Goal: Information Seeking & Learning: Check status

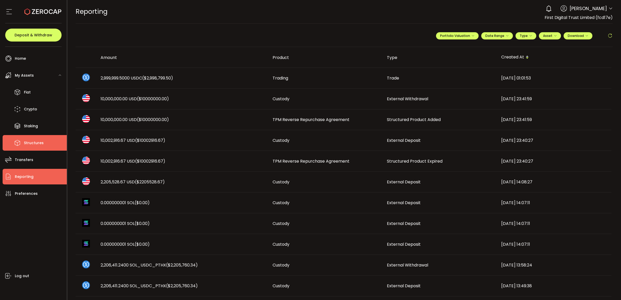
click at [34, 147] on li "Structures" at bounding box center [35, 143] width 64 height 16
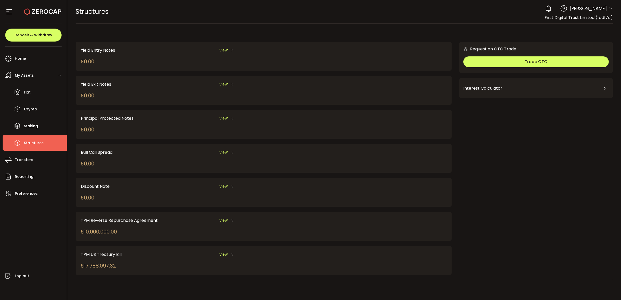
click at [224, 178] on span "View" at bounding box center [223, 220] width 8 height 5
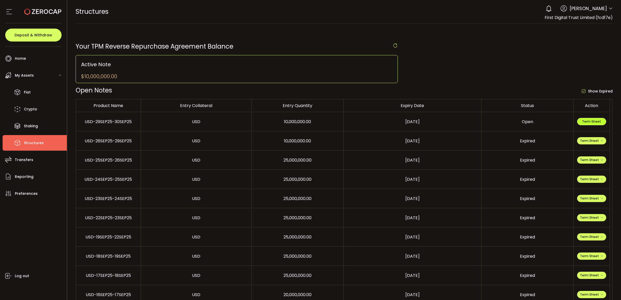
click at [408, 122] on span "Term Sheet" at bounding box center [591, 121] width 19 height 4
click at [587, 119] on button "Term Sheet" at bounding box center [592, 121] width 29 height 7
drag, startPoint x: 46, startPoint y: 92, endPoint x: 43, endPoint y: 93, distance: 2.9
click at [44, 92] on li "Fiat" at bounding box center [35, 93] width 64 height 16
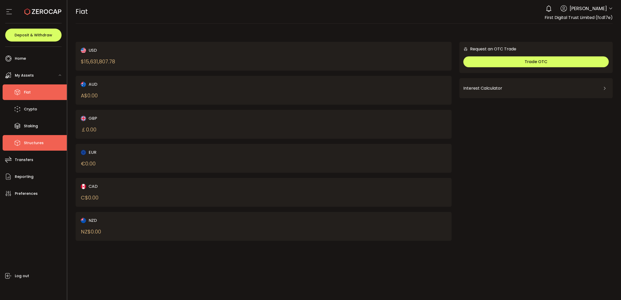
click at [44, 142] on li "Structures" at bounding box center [35, 143] width 64 height 16
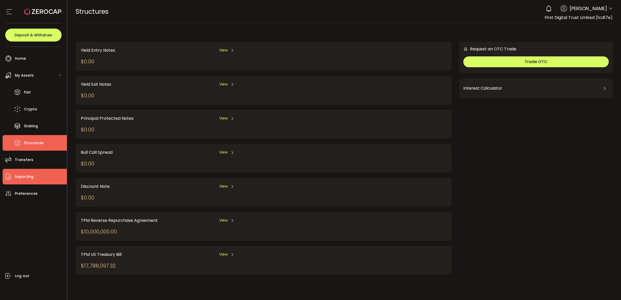
click at [23, 178] on span "Reporting" at bounding box center [24, 177] width 19 height 8
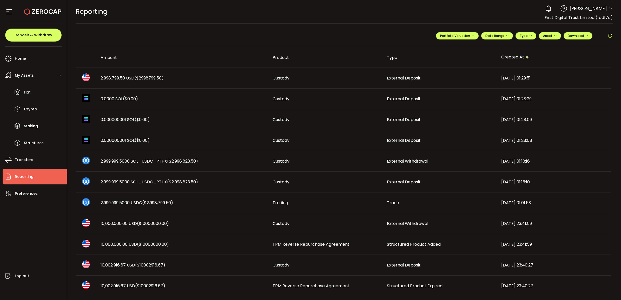
scroll to position [33, 0]
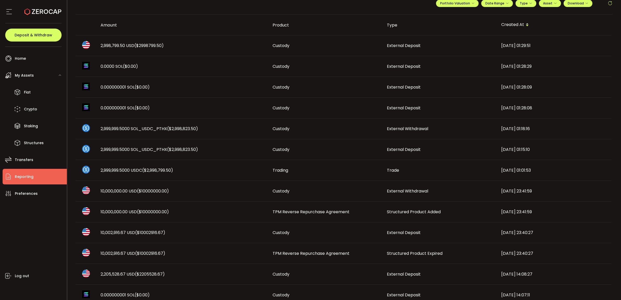
click at [317, 254] on span "TPM Reverse Repurchase Agreement" at bounding box center [311, 254] width 77 height 6
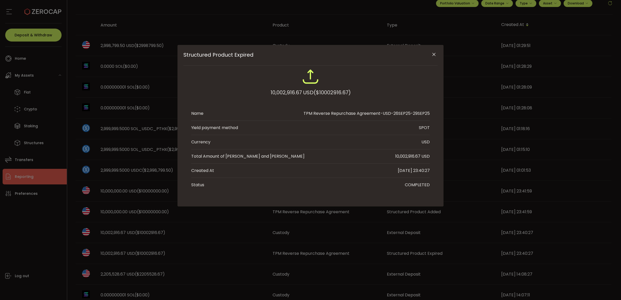
drag, startPoint x: 405, startPoint y: 157, endPoint x: 420, endPoint y: 157, distance: 15.6
click at [420, 157] on div "10,002,916.67 USD" at bounding box center [412, 156] width 35 height 6
copy div "2,916.67"
drag, startPoint x: 432, startPoint y: 55, endPoint x: 412, endPoint y: 59, distance: 20.3
click at [432, 55] on icon "Close" at bounding box center [434, 54] width 5 height 5
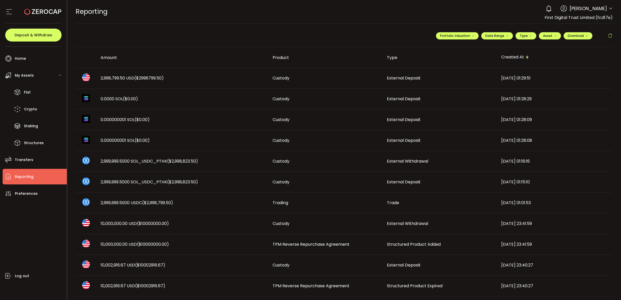
click at [126, 74] on td "2,998,799.50 USD ($2998799.50)" at bounding box center [182, 78] width 172 height 21
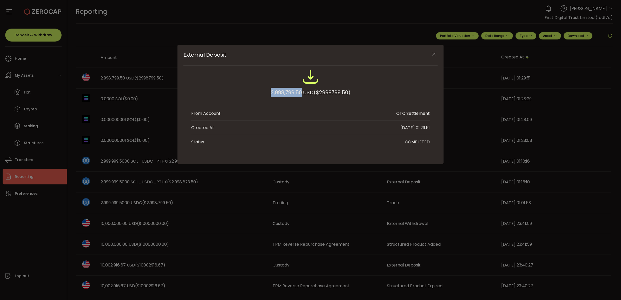
drag, startPoint x: 270, startPoint y: 90, endPoint x: 300, endPoint y: 91, distance: 29.6
click at [300, 91] on div "2,998,799.50 USD ($2998799.50)" at bounding box center [310, 85] width 239 height 34
copy div "2,998,799.50"
click at [432, 57] on button "Close" at bounding box center [434, 54] width 9 height 9
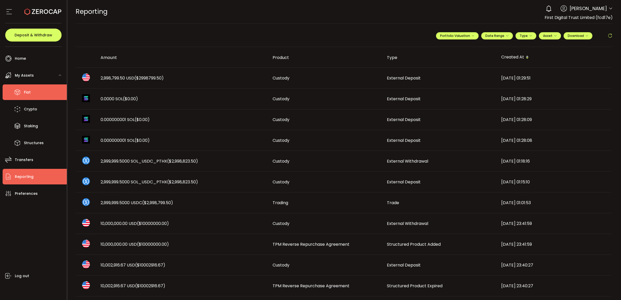
click at [16, 90] on icon at bounding box center [18, 92] width 8 height 8
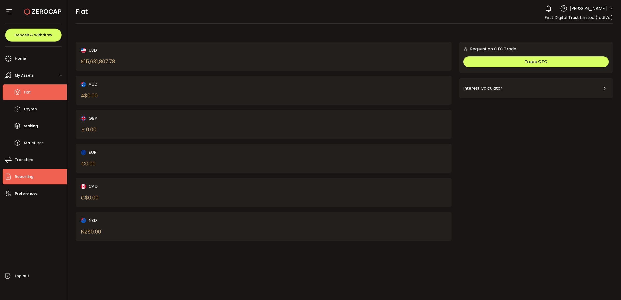
click at [35, 173] on li "Reporting" at bounding box center [35, 177] width 64 height 16
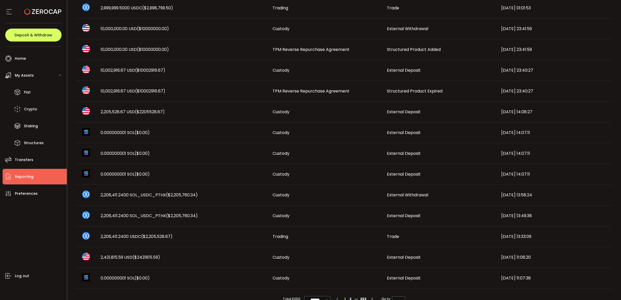
scroll to position [210, 0]
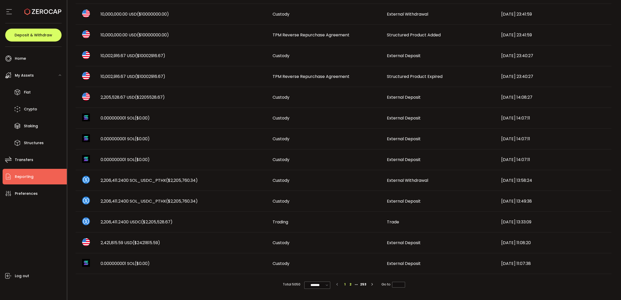
click at [349, 286] on li "2" at bounding box center [351, 285] width 6 height 6
type input "*"
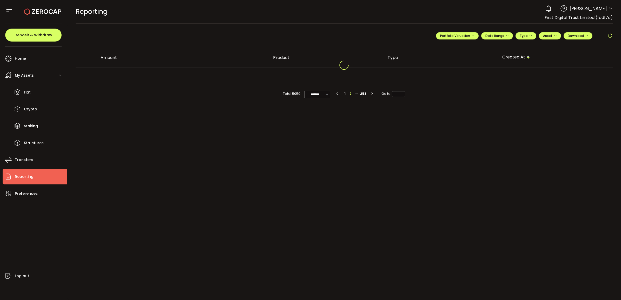
scroll to position [0, 0]
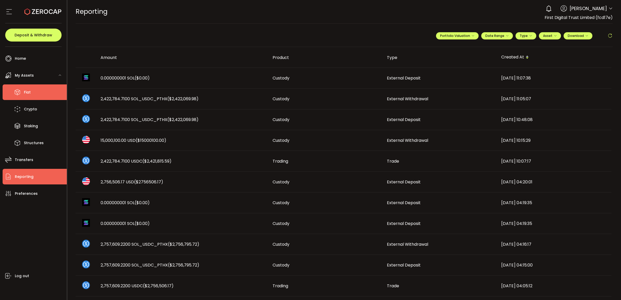
click at [40, 94] on li "Fiat" at bounding box center [35, 93] width 64 height 16
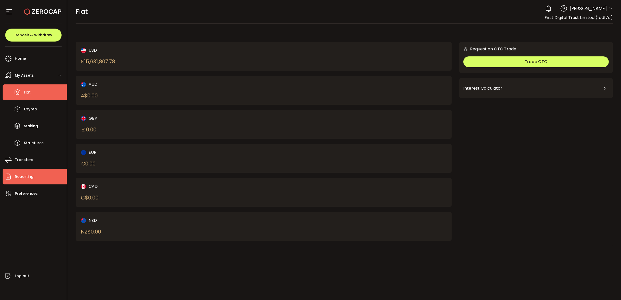
click at [29, 181] on li "Reporting" at bounding box center [35, 177] width 64 height 16
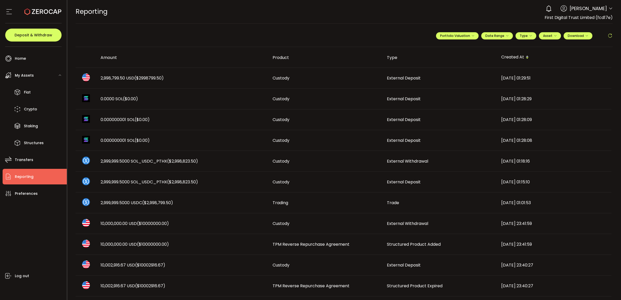
scroll to position [33, 0]
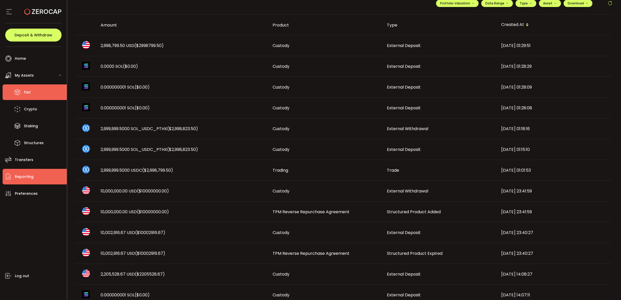
click at [31, 94] on li "Fiat" at bounding box center [35, 93] width 64 height 16
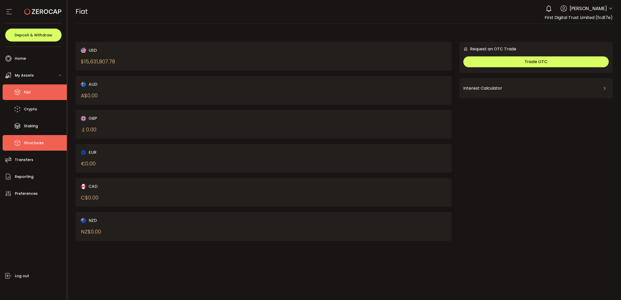
click at [37, 138] on li "Structures" at bounding box center [35, 143] width 64 height 16
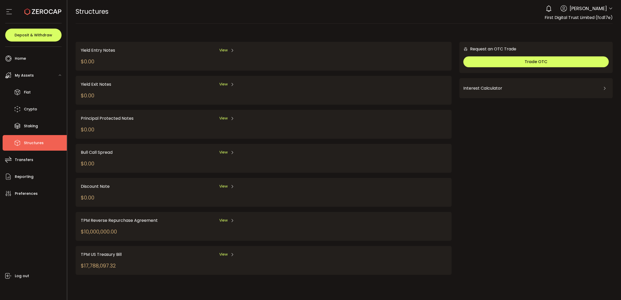
click at [220, 214] on div "TPM Reverse Repurchase Agreement View $10,000,000.00" at bounding box center [264, 226] width 376 height 29
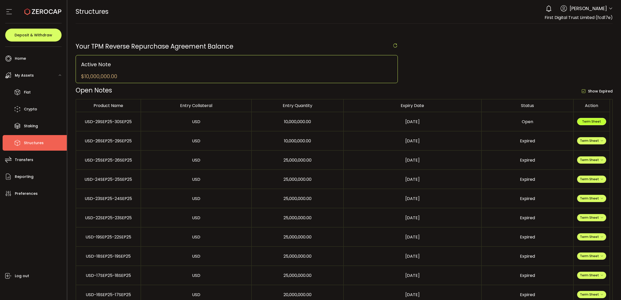
click at [597, 120] on button "Term Sheet" at bounding box center [592, 121] width 29 height 7
